Goal: Transaction & Acquisition: Purchase product/service

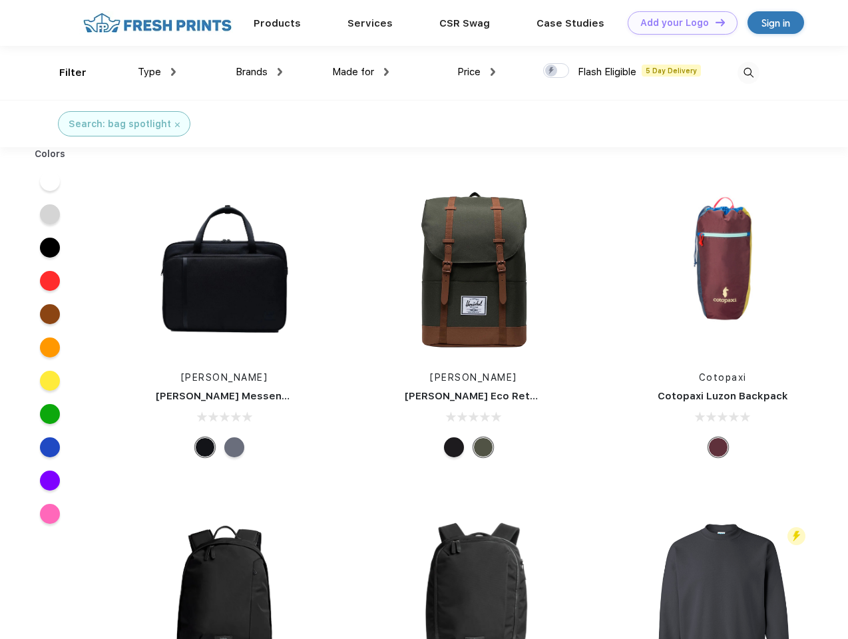
scroll to position [1, 0]
click at [678, 23] on link "Add your Logo Design Tool" at bounding box center [683, 22] width 110 height 23
click at [0, 0] on div "Design Tool" at bounding box center [0, 0] width 0 height 0
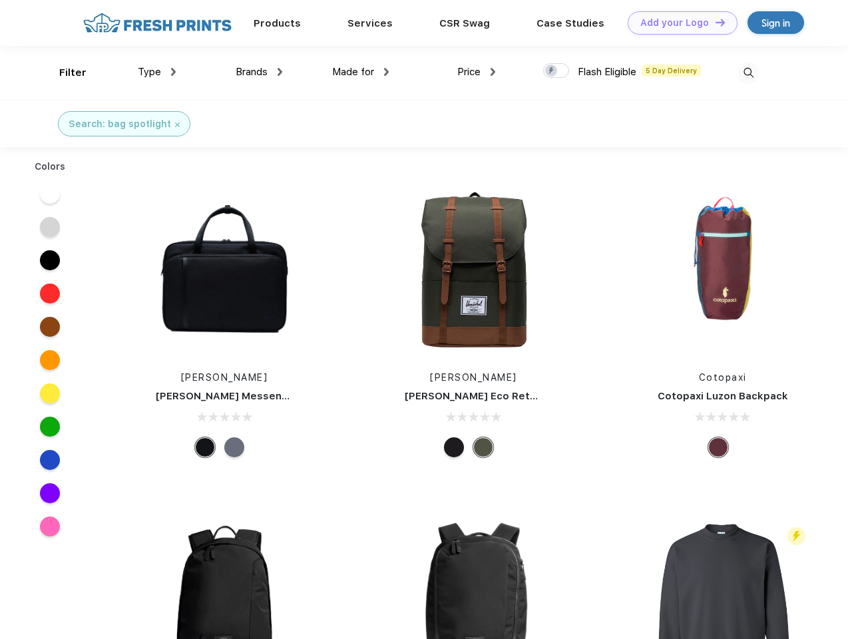
click at [714, 22] on link "Add your Logo Design Tool" at bounding box center [683, 22] width 110 height 23
click at [64, 73] on div "Filter" at bounding box center [72, 72] width 27 height 15
click at [157, 72] on span "Type" at bounding box center [149, 72] width 23 height 12
click at [259, 72] on span "Brands" at bounding box center [252, 72] width 32 height 12
click at [361, 72] on span "Made for" at bounding box center [353, 72] width 42 height 12
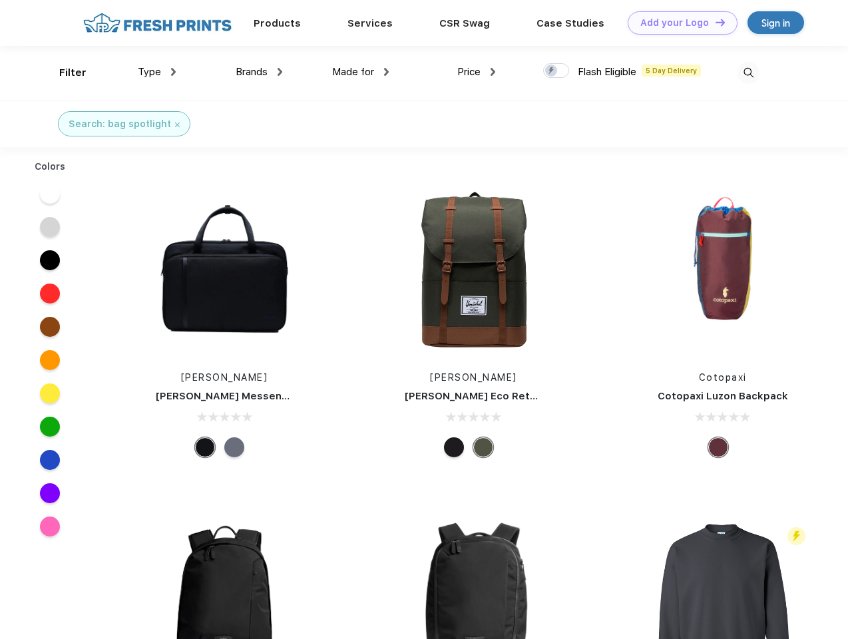
click at [477, 72] on span "Price" at bounding box center [468, 72] width 23 height 12
click at [557, 71] on div at bounding box center [556, 70] width 26 height 15
click at [552, 71] on input "checkbox" at bounding box center [547, 67] width 9 height 9
click at [748, 73] on img at bounding box center [749, 73] width 22 height 22
